Goal: Check status: Check status

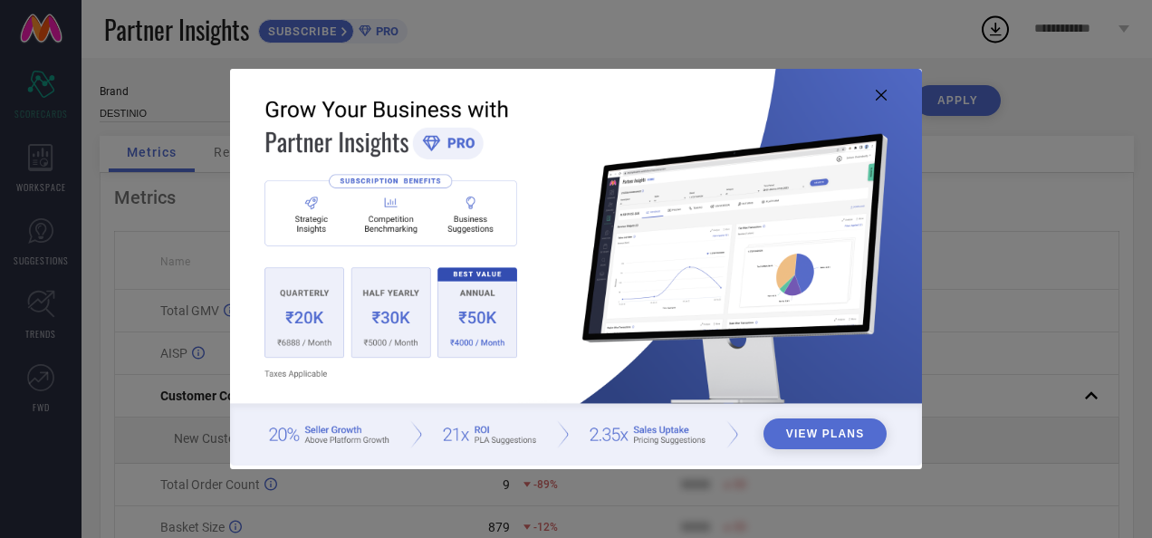
click at [877, 96] on icon at bounding box center [881, 95] width 11 height 11
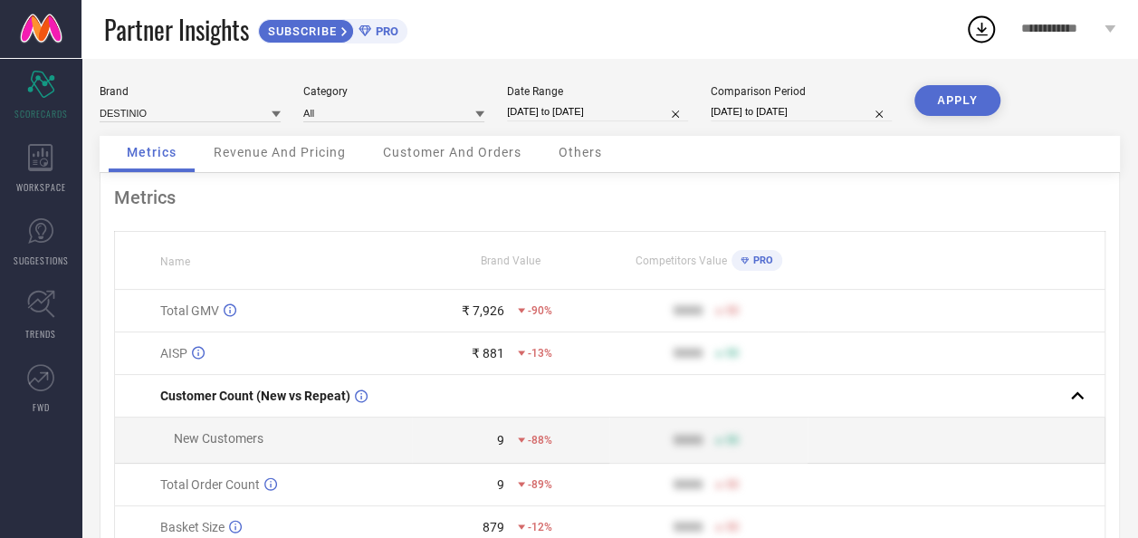
click at [542, 114] on input "03-09-2025 to 03-09-2025" at bounding box center [597, 111] width 181 height 19
select select "8"
select select "2025"
select select "9"
select select "2025"
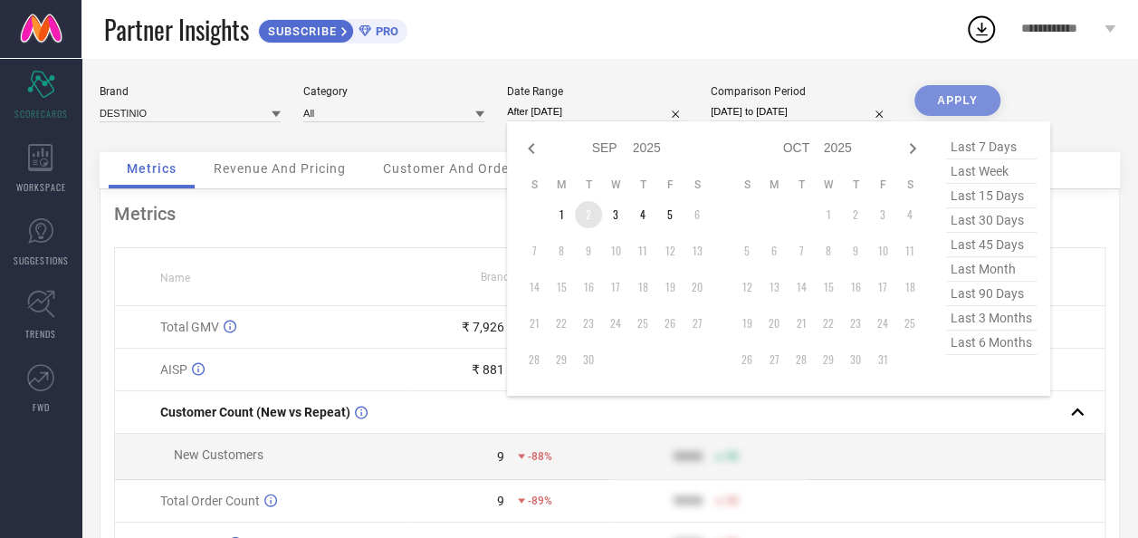
click at [589, 211] on td "2" at bounding box center [588, 214] width 27 height 27
type input "02-09-2025 to 02-09-2025"
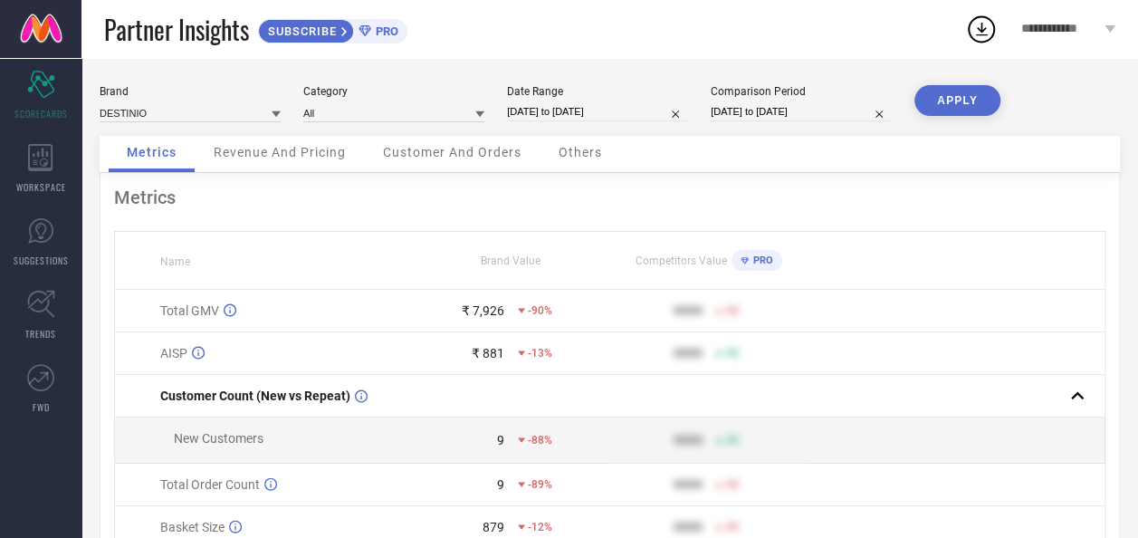
click at [960, 95] on button "APPLY" at bounding box center [958, 100] width 86 height 31
select select "8"
select select "2025"
select select "9"
select select "2025"
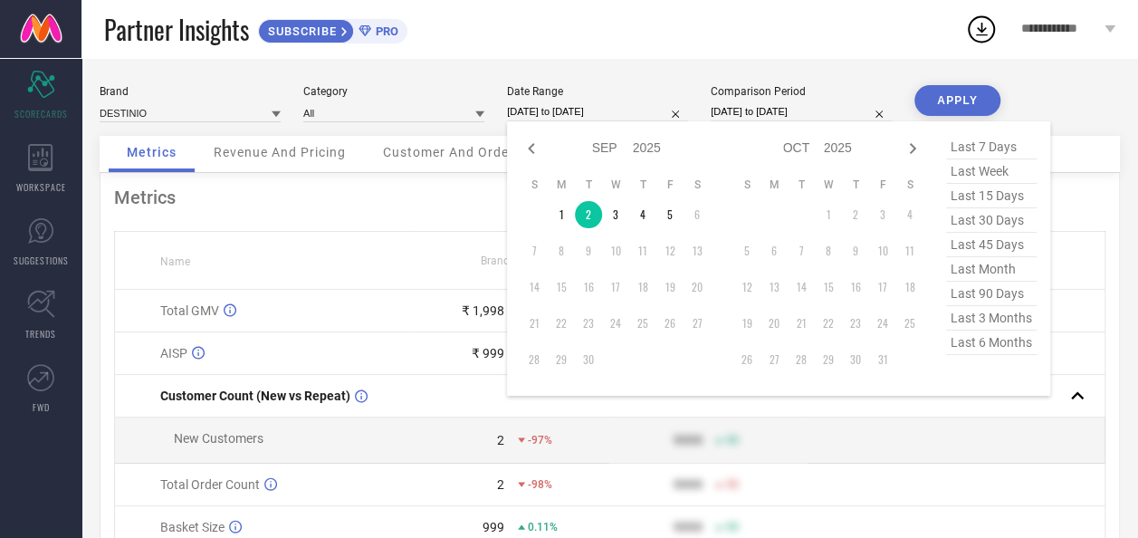
click at [528, 112] on input "02-09-2025 to 02-09-2025" at bounding box center [597, 111] width 181 height 19
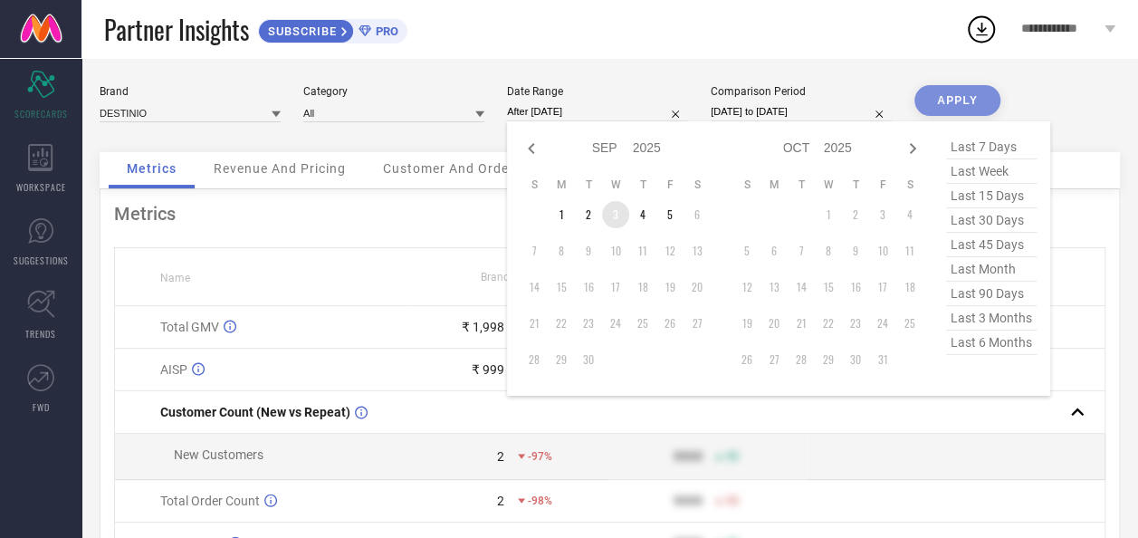
click at [618, 218] on td "3" at bounding box center [615, 214] width 27 height 27
type input "03-09-2025 to 03-09-2025"
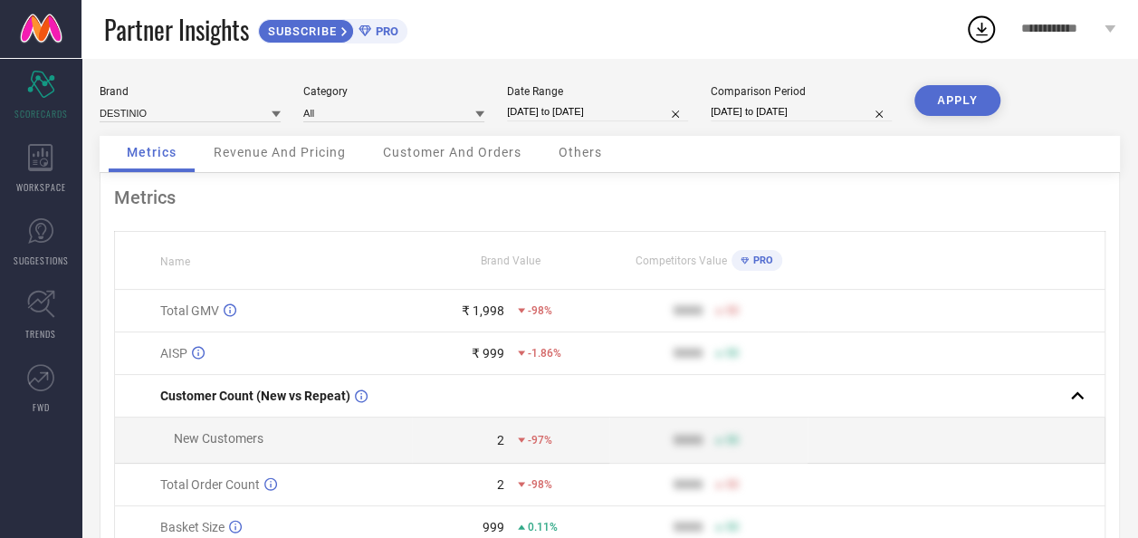
click at [955, 108] on button "APPLY" at bounding box center [958, 100] width 86 height 31
select select "8"
select select "2025"
select select "9"
select select "2025"
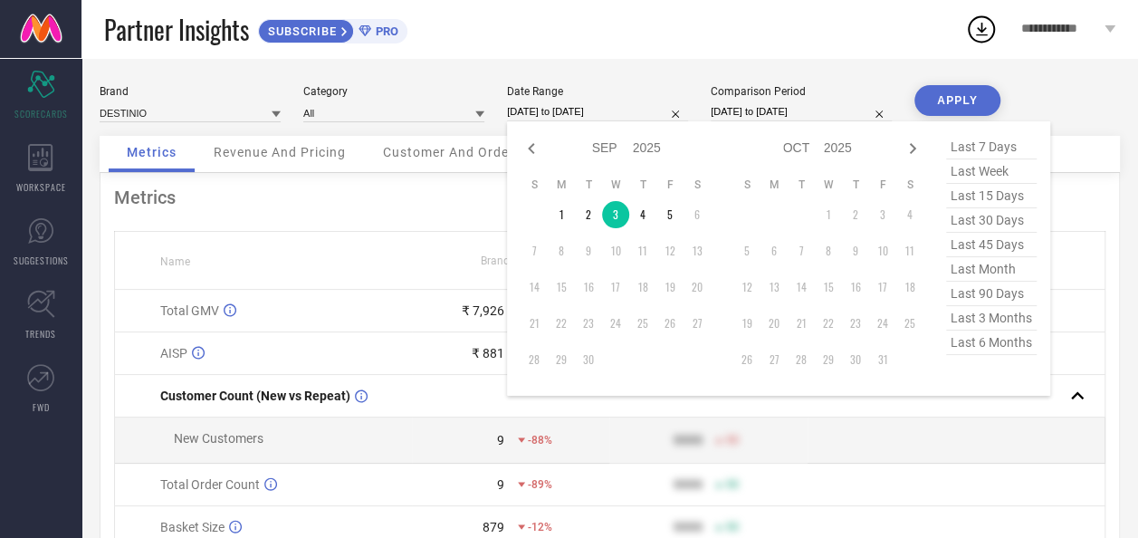
click at [592, 114] on input "03-09-2025 to 03-09-2025" at bounding box center [597, 111] width 181 height 19
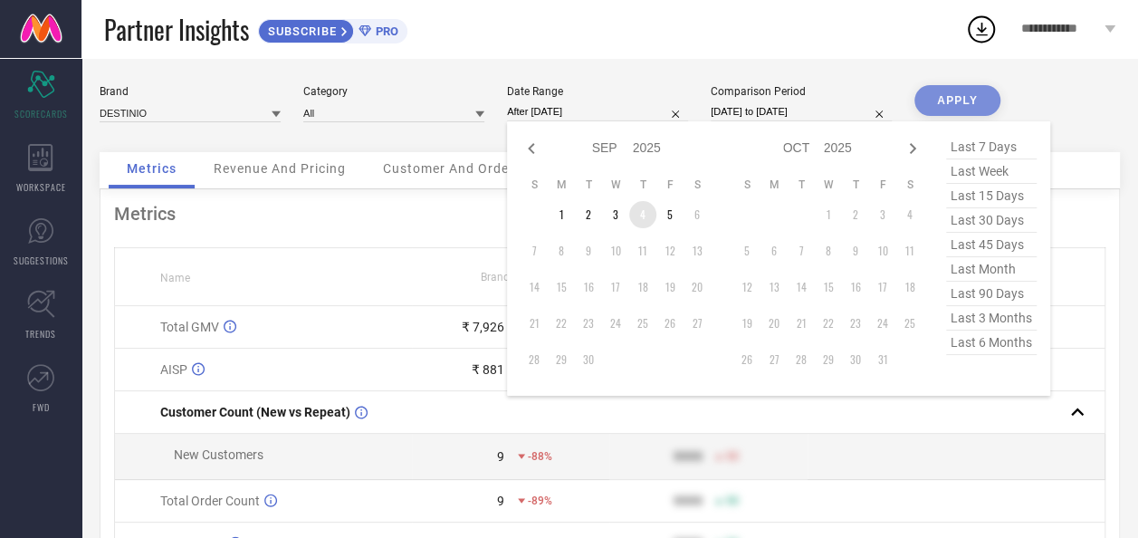
click at [647, 223] on td "4" at bounding box center [642, 214] width 27 height 27
type input "04-09-2025 to 04-09-2025"
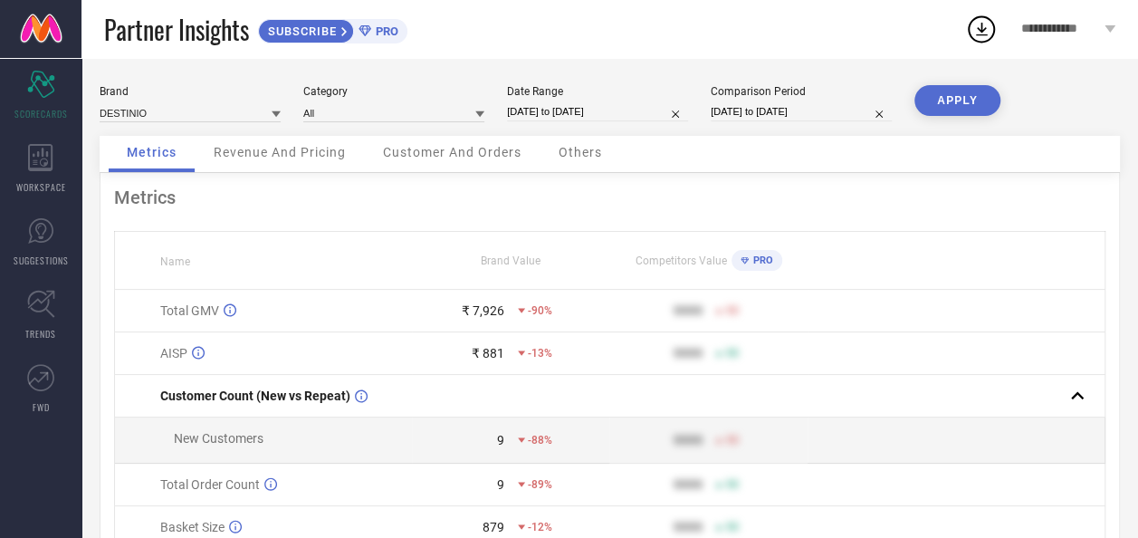
click at [958, 99] on button "APPLY" at bounding box center [958, 100] width 86 height 31
click at [580, 112] on input "04-09-2025 to 04-09-2025" at bounding box center [597, 111] width 181 height 19
select select "8"
select select "2025"
select select "9"
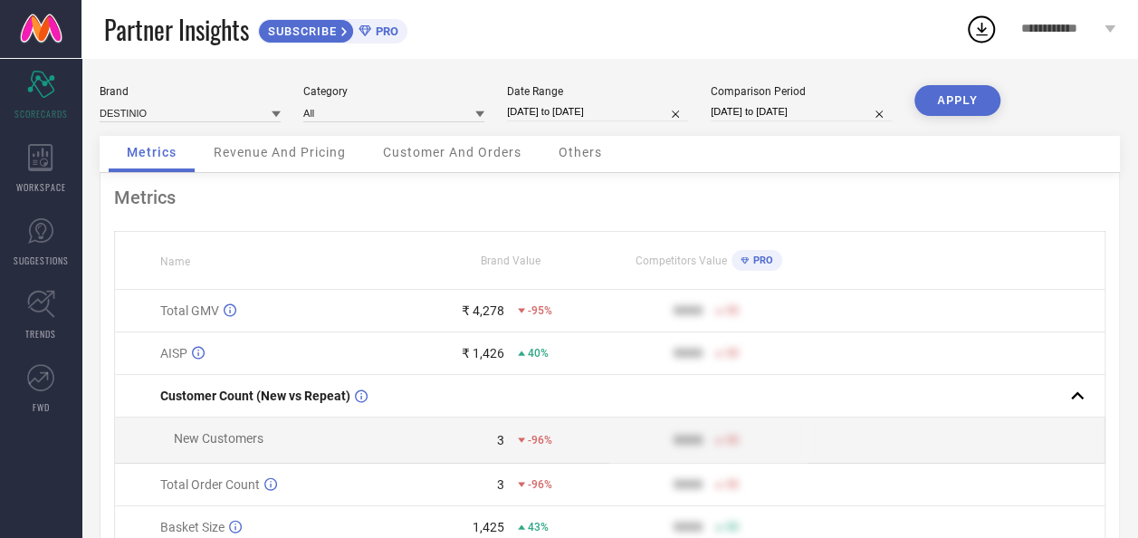
select select "2025"
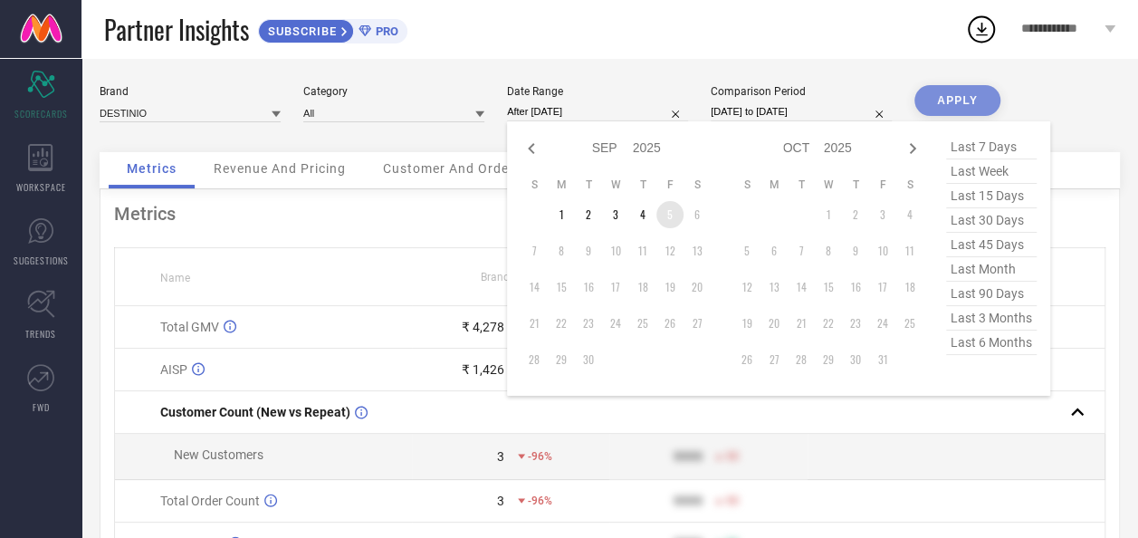
click at [665, 210] on td "5" at bounding box center [670, 214] width 27 height 27
type input "05-09-2025 to 05-09-2025"
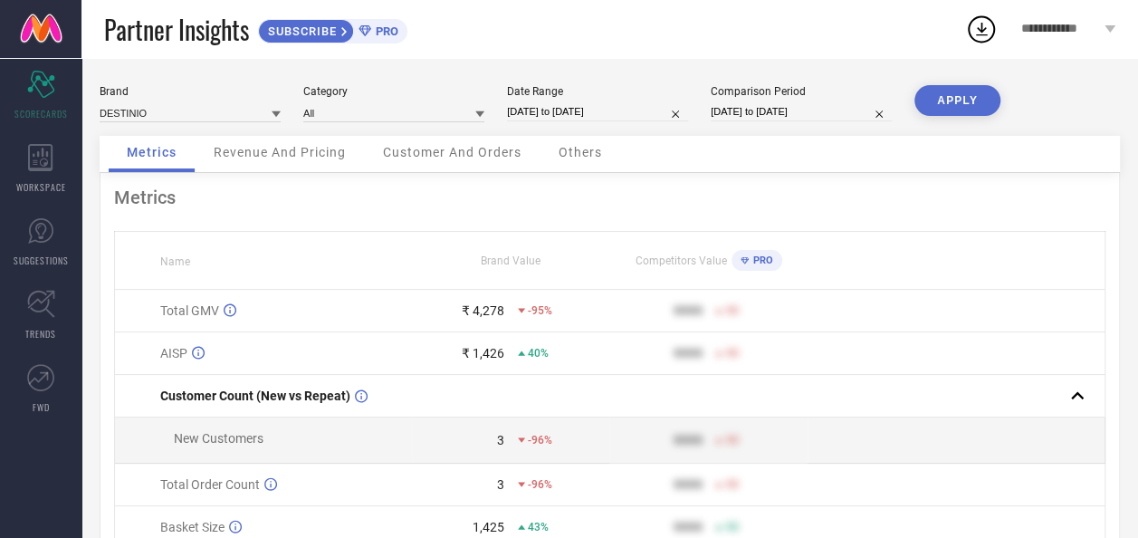
click at [938, 96] on button "APPLY" at bounding box center [958, 100] width 86 height 31
